Goal: Information Seeking & Learning: Learn about a topic

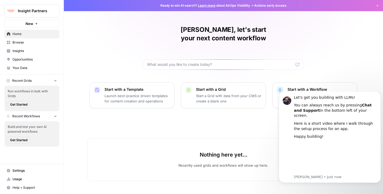
click at [205, 6] on link "Learn more" at bounding box center [207, 5] width 18 height 4
click at [379, 95] on icon "Dismiss notification" at bounding box center [379, 93] width 3 height 3
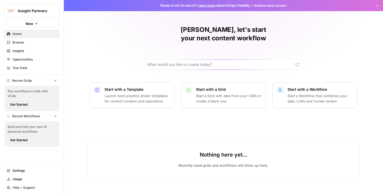
click at [226, 110] on div "[PERSON_NAME], let's start your next content workflow Start with a Template Lau…" at bounding box center [223, 97] width 319 height 194
click at [141, 33] on div "[PERSON_NAME], let's start your next content workflow Start with a Template Lau…" at bounding box center [223, 97] width 319 height 194
click at [24, 52] on span "Insights" at bounding box center [34, 51] width 44 height 5
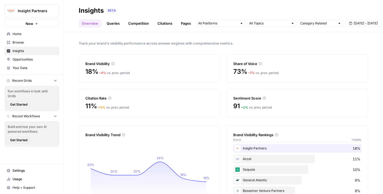
click at [117, 23] on link "Queries" at bounding box center [112, 23] width 19 height 9
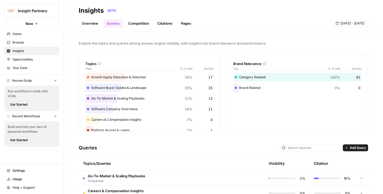
click at [66, 78] on div "Explore the topics and queries driving answer engine visibility, with insights …" at bounding box center [223, 113] width 319 height 162
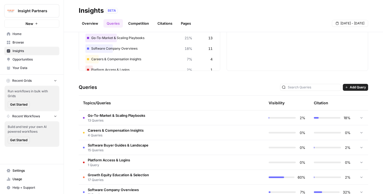
scroll to position [75, 0]
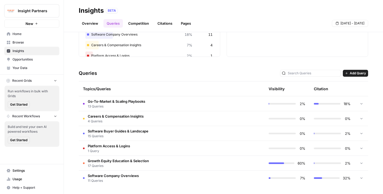
click at [115, 102] on span "Go-To-Market & Scaling Playbooks" at bounding box center [116, 101] width 57 height 5
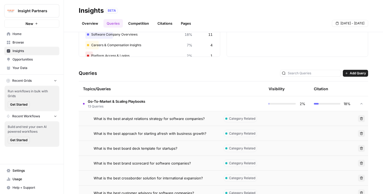
click at [115, 102] on span "Go-To-Market & Scaling Playbooks" at bounding box center [116, 101] width 57 height 5
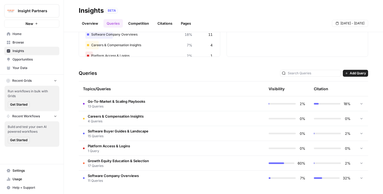
click at [110, 165] on span "17 Queries" at bounding box center [118, 166] width 61 height 5
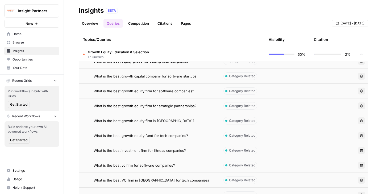
scroll to position [328, 0]
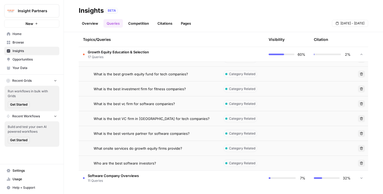
click at [133, 151] on td "What onsite services do growth equity firms provide?" at bounding box center [149, 148] width 140 height 15
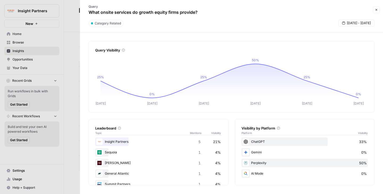
click at [86, 153] on div "Query Visibility [DATE] Sep [DATE] Sep [DATE] Sep 11 25% 0% 25% 50% 25% 0% [DAT…" at bounding box center [231, 113] width 303 height 162
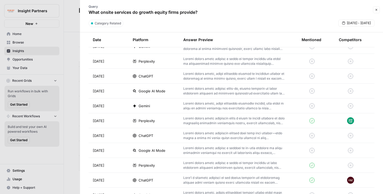
scroll to position [181, 0]
click at [256, 121] on p at bounding box center [233, 120] width 101 height 10
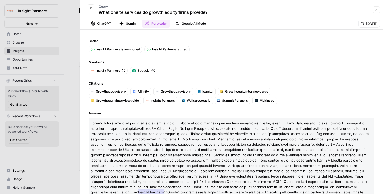
click at [92, 7] on button "Back" at bounding box center [90, 7] width 7 height 7
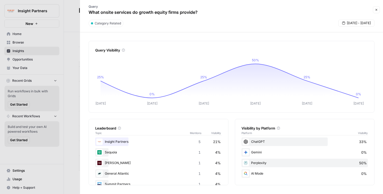
click at [83, 147] on div "Query Visibility [DATE] Sep [DATE] Sep [DATE] Sep 11 25% 0% 25% 50% 25% 0% [DAT…" at bounding box center [231, 113] width 303 height 162
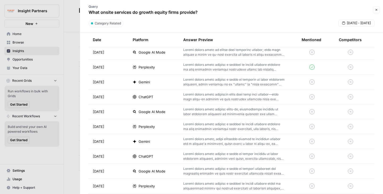
scroll to position [391, 0]
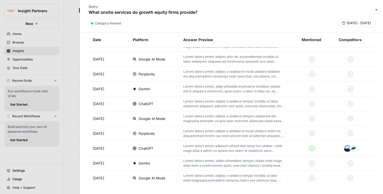
click at [73, 35] on div at bounding box center [191, 97] width 383 height 194
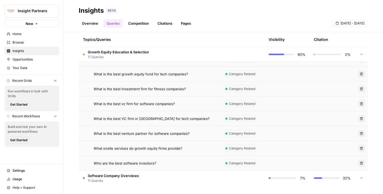
click at [28, 59] on span "Opportunities" at bounding box center [34, 59] width 44 height 5
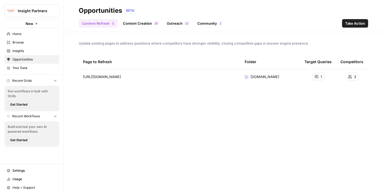
click at [147, 26] on link "Content Creation 0 1" at bounding box center [141, 23] width 42 height 9
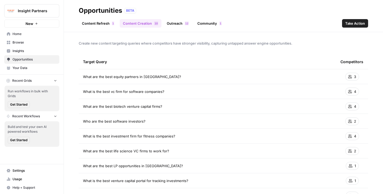
click at [177, 25] on link "Outreach 2 1" at bounding box center [177, 23] width 28 height 9
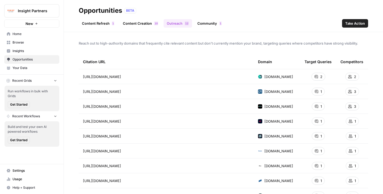
click at [210, 20] on link "Community 1" at bounding box center [209, 23] width 31 height 9
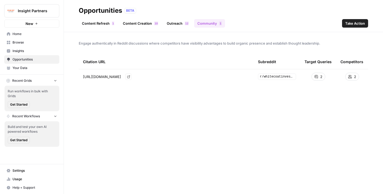
click at [130, 77] on icon "Go to page https://www.reddit.com/r/whitecoatinvestor/comments/1g5c0dh/physicia…" at bounding box center [128, 76] width 3 height 3
click at [180, 44] on span "Engage authentically in Reddit discussions where competitors have visibility ad…" at bounding box center [223, 43] width 289 height 5
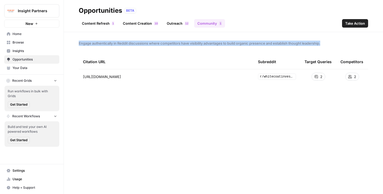
click at [180, 44] on span "Engage authentically in Reddit discussions where competitors have visibility ad…" at bounding box center [223, 43] width 289 height 5
click at [199, 48] on div "Engage authentically in Reddit discussions where competitors have visibility ad…" at bounding box center [223, 113] width 319 height 162
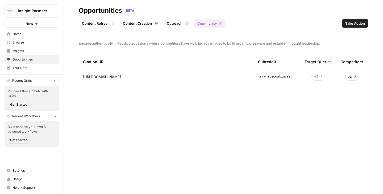
click at [97, 27] on link "Content Refresh 1" at bounding box center [98, 23] width 39 height 9
click at [134, 24] on link "Content Creation 0 1" at bounding box center [141, 23] width 42 height 9
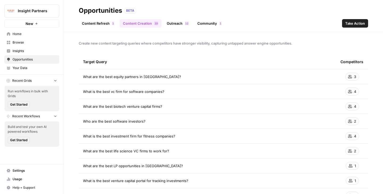
click at [360, 20] on button "Take Action" at bounding box center [355, 23] width 26 height 9
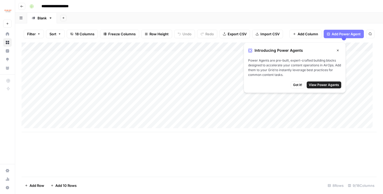
click at [298, 85] on span "Got it!" at bounding box center [297, 85] width 9 height 5
